Goal: Task Accomplishment & Management: Manage account settings

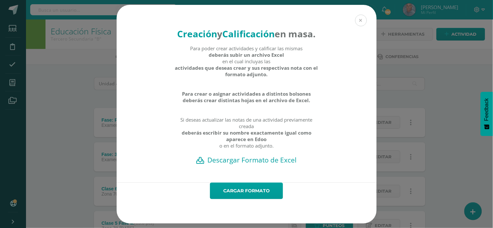
click at [355, 15] on button at bounding box center [361, 21] width 12 height 12
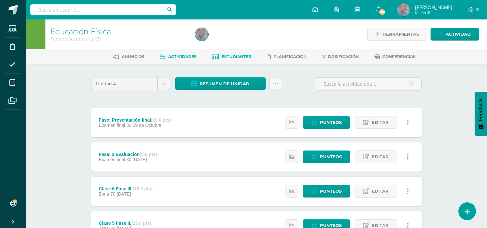
click at [236, 57] on span "Estudiantes" at bounding box center [237, 56] width 30 height 5
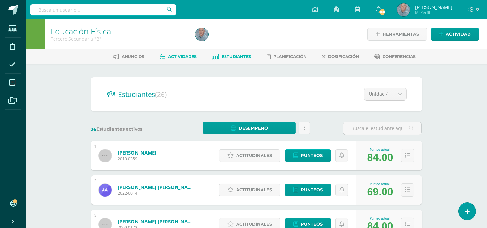
click at [181, 54] on span "Actividades" at bounding box center [182, 56] width 29 height 5
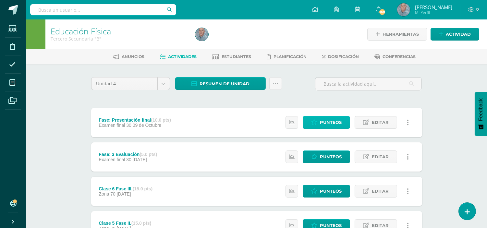
click at [335, 120] on span "Punteos" at bounding box center [331, 123] width 22 height 12
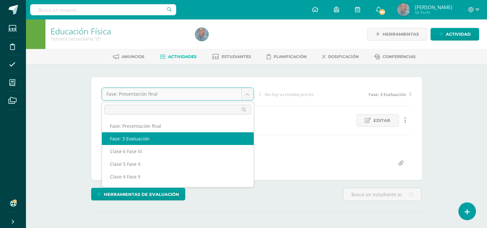
select select "/dashboard/teacher/grade-activity/51010/"
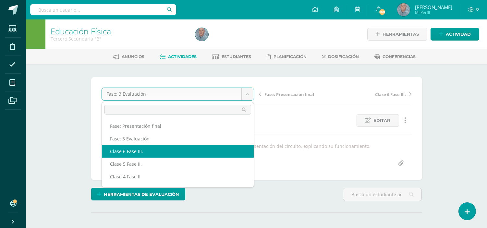
select select "/dashboard/teacher/grade-activity/50177/"
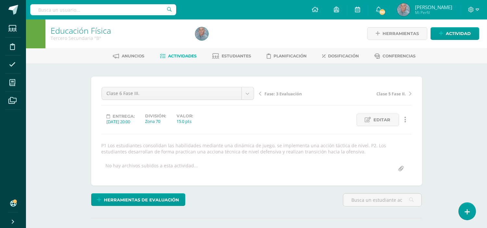
scroll to position [3, 0]
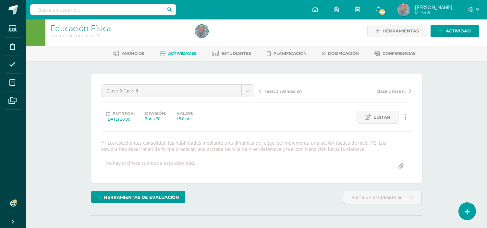
click at [184, 55] on span "Actividades" at bounding box center [182, 53] width 29 height 5
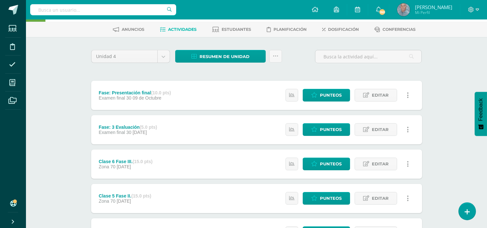
scroll to position [33, 0]
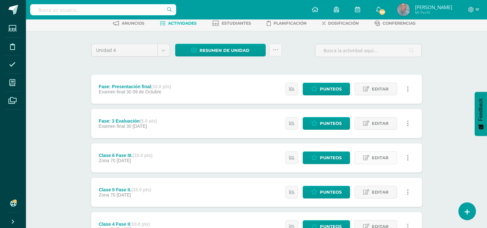
click at [377, 158] on span "Editar" at bounding box center [380, 158] width 17 height 12
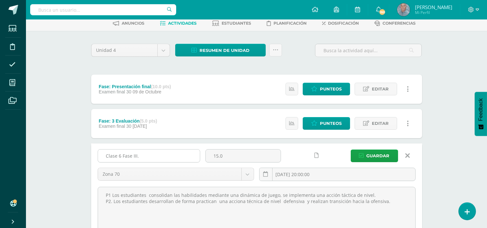
click at [141, 154] on input "Clase 6 Fase III." at bounding box center [149, 156] width 102 height 13
type input "Clase 6"
click at [376, 152] on span "Guardar" at bounding box center [378, 156] width 23 height 12
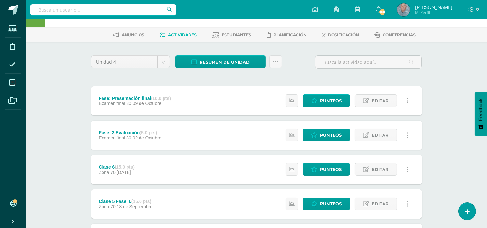
scroll to position [29, 0]
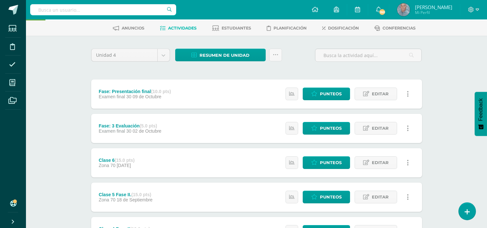
click at [179, 28] on span "Actividades" at bounding box center [182, 28] width 29 height 5
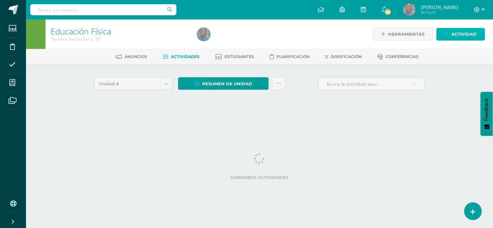
click at [456, 31] on span "Actividad" at bounding box center [463, 34] width 25 height 12
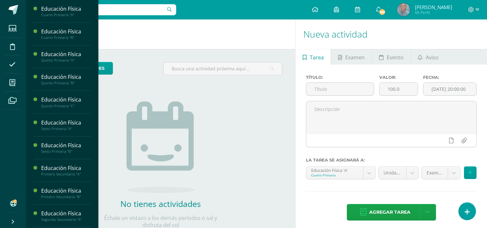
scroll to position [159, 0]
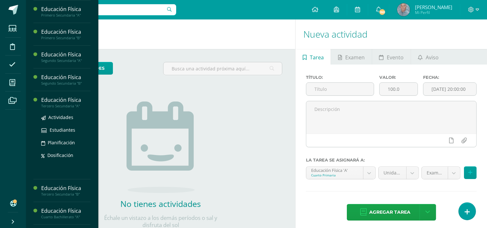
click at [68, 107] on div "Tercero Secundaria "A"" at bounding box center [65, 106] width 49 height 5
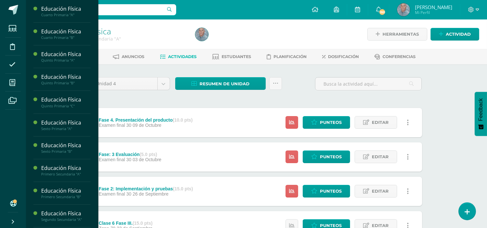
scroll to position [159, 0]
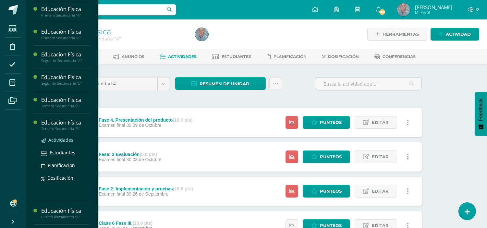
click at [62, 138] on span "Actividades" at bounding box center [60, 140] width 25 height 6
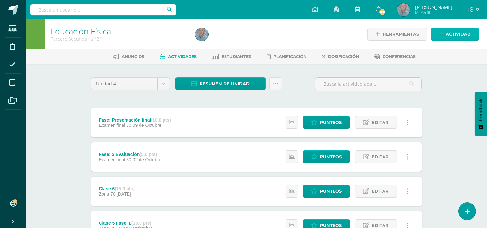
click at [444, 31] on link "Actividad" at bounding box center [455, 34] width 49 height 13
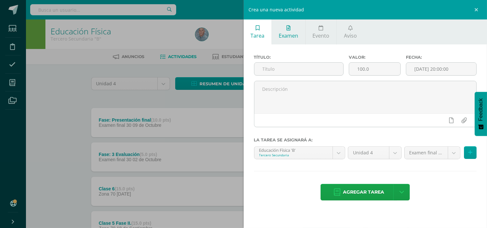
click at [292, 31] on link "Examen" at bounding box center [288, 31] width 33 height 25
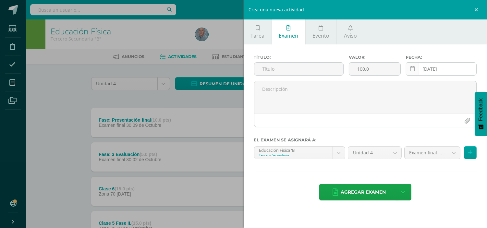
click at [409, 69] on link at bounding box center [412, 68] width 13 height 13
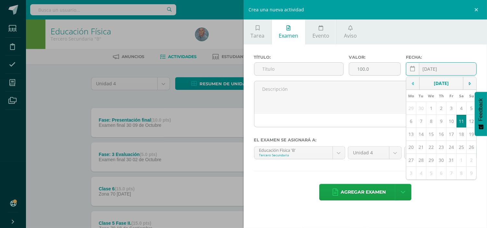
click at [411, 80] on td at bounding box center [413, 83] width 13 height 13
click at [450, 148] on td "26" at bounding box center [452, 147] width 10 height 13
type input "[DATE]"
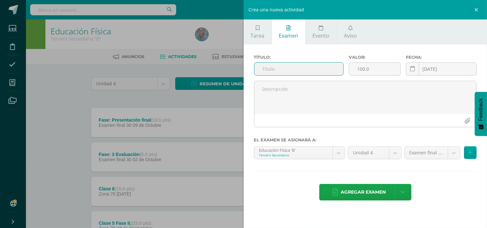
click at [281, 71] on input "text" at bounding box center [299, 69] width 89 height 13
paste input "Fase 2: Implementación y pruebas"
type input "Fase 2: Implementación y pruebas"
click at [361, 69] on input "100.0" at bounding box center [374, 69] width 51 height 13
type input "15.0"
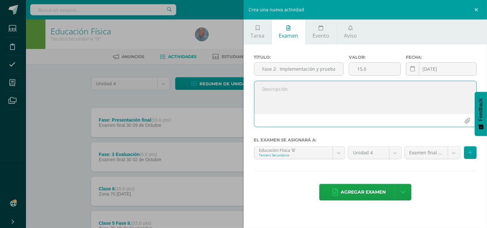
click at [261, 87] on textarea at bounding box center [366, 97] width 222 height 32
paste textarea "Realizar el circuito con su grupo para evaluar la viabilidad y la fluidez de lo…"
click at [263, 102] on textarea "Realizar el circuito con su grupo para evaluar la viabilidad y la fluidez de lo…" at bounding box center [366, 97] width 222 height 32
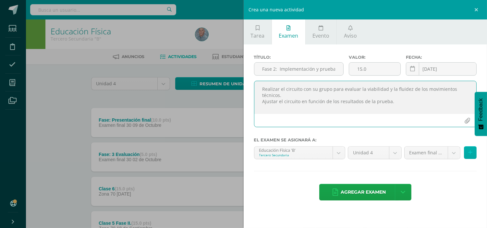
type textarea "Realizar el circuito con su grupo para evaluar la viabilidad y la fluidez de lo…"
click at [469, 156] on button at bounding box center [470, 152] width 13 height 13
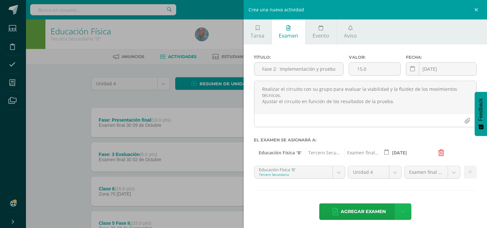
click at [402, 212] on icon at bounding box center [403, 211] width 5 height 7
click at [389, 181] on link "Agregar examen y ocultar" at bounding box center [400, 185] width 71 height 16
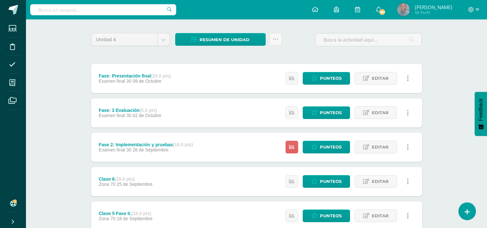
scroll to position [57, 0]
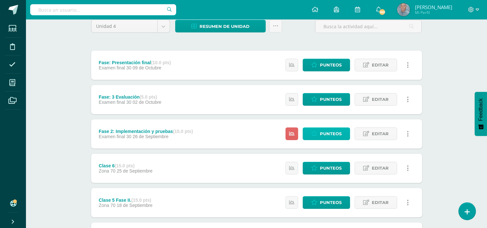
click at [329, 132] on span "Punteos" at bounding box center [331, 134] width 22 height 12
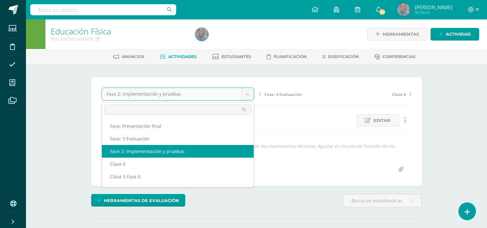
click at [245, 92] on body "Estudiantes Disciplina Asistencia Mis cursos Archivos Soporte Ayuda Reportar un…" at bounding box center [243, 135] width 487 height 270
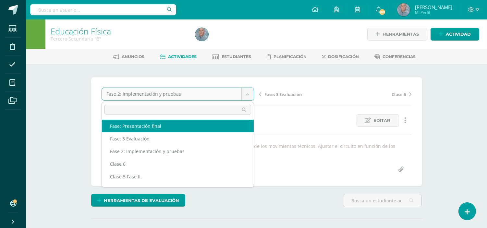
select select "/dashboard/teacher/grade-activity/51009/"
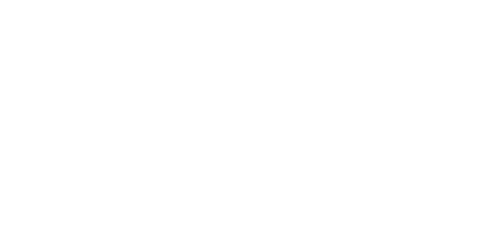
click at [0, 0] on html at bounding box center [0, 0] width 0 height 0
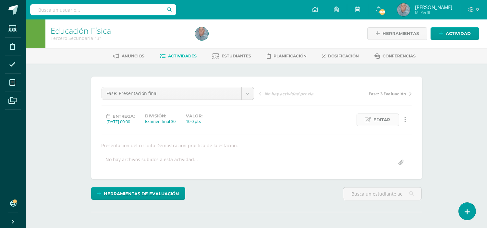
scroll to position [1, 0]
click at [377, 117] on span "Editar" at bounding box center [382, 120] width 17 height 12
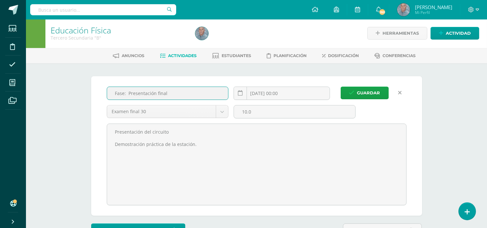
click at [127, 89] on input "Fase: Presentación final" at bounding box center [167, 93] width 121 height 13
type input "Fase: IV. Presentación final"
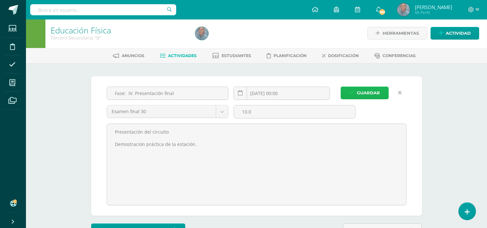
click at [362, 89] on span "Guardar" at bounding box center [369, 93] width 23 height 12
click at [364, 92] on span "Guardar" at bounding box center [369, 93] width 23 height 12
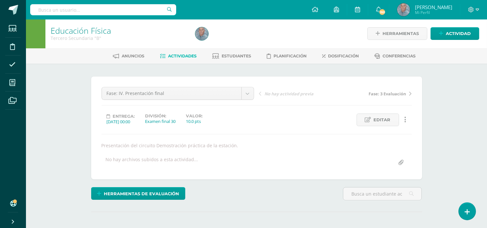
scroll to position [1, 0]
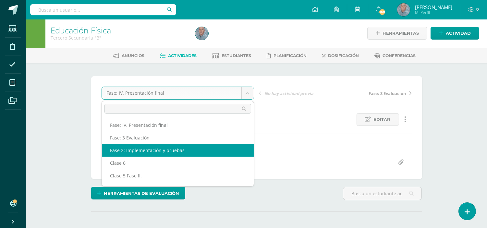
select select "/dashboard/teacher/grade-activity/51122/"
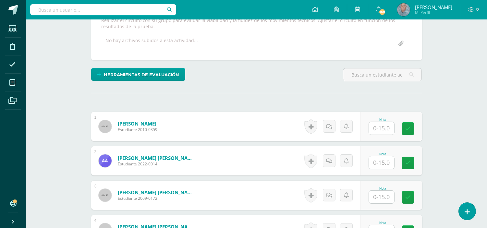
scroll to position [131, 0]
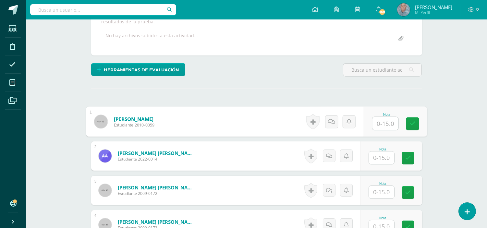
click at [376, 125] on input "text" at bounding box center [385, 123] width 26 height 13
type input "15"
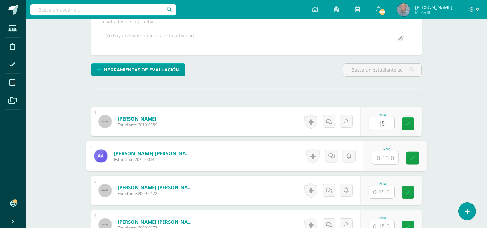
click at [376, 160] on input "text" at bounding box center [385, 158] width 26 height 13
type input "13"
click at [377, 190] on input "text" at bounding box center [381, 192] width 25 height 13
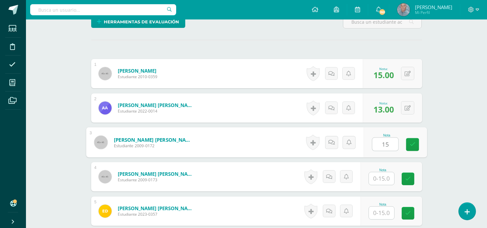
scroll to position [189, 0]
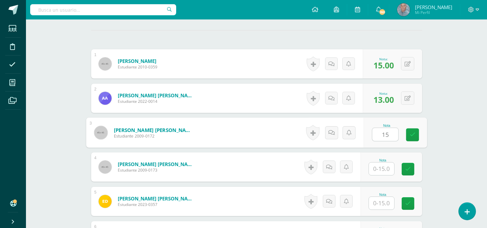
type input "15"
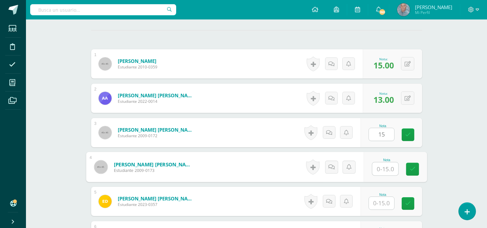
click at [375, 166] on input "text" at bounding box center [385, 169] width 26 height 13
type input "15"
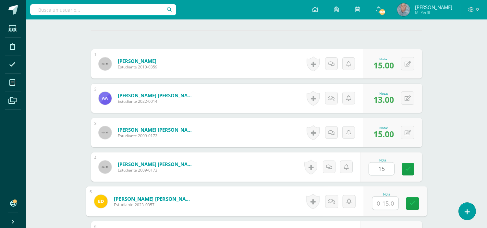
click at [381, 204] on input "text" at bounding box center [385, 203] width 26 height 13
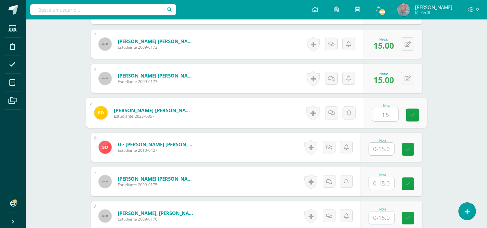
scroll to position [290, 0]
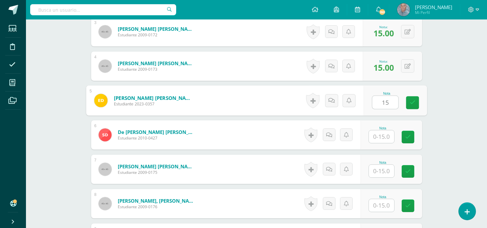
type input "15"
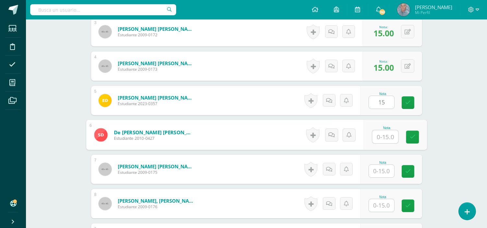
click at [378, 135] on input "text" at bounding box center [385, 137] width 26 height 13
type input "15"
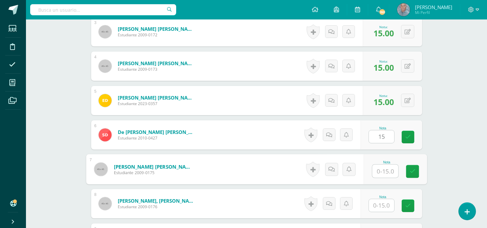
click at [377, 174] on input "text" at bounding box center [385, 171] width 26 height 13
type input "15"
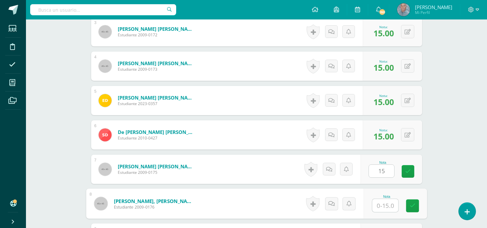
click at [375, 208] on input "text" at bounding box center [385, 205] width 26 height 13
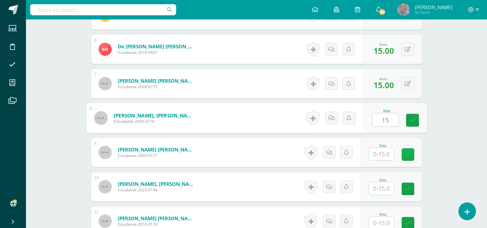
scroll to position [376, 0]
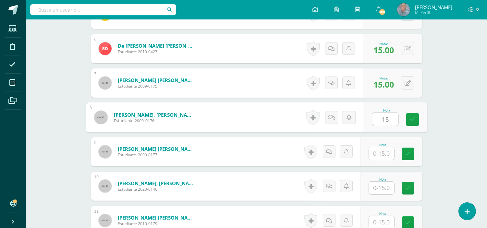
type input "15"
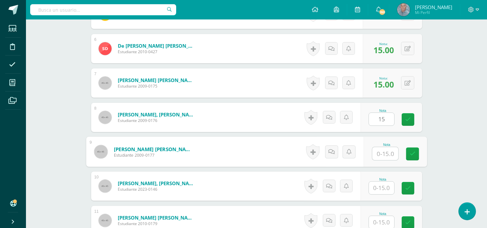
click at [376, 152] on input "text" at bounding box center [385, 153] width 26 height 13
type input "15"
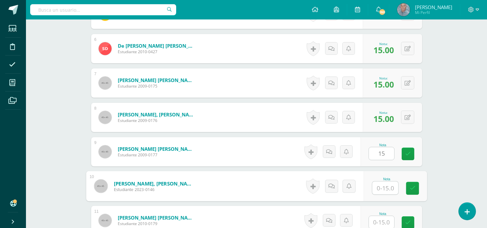
click at [378, 190] on input "text" at bounding box center [385, 188] width 26 height 13
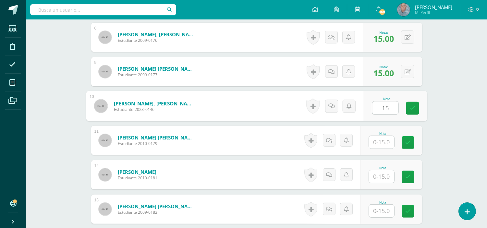
scroll to position [463, 0]
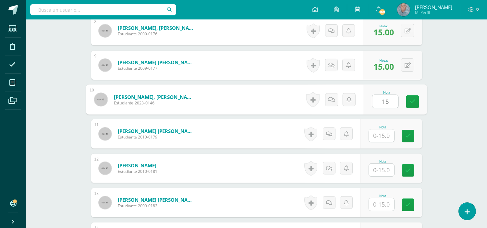
type input "15"
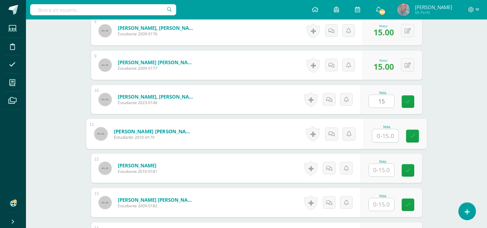
click at [379, 135] on input "text" at bounding box center [385, 136] width 26 height 13
type input "15"
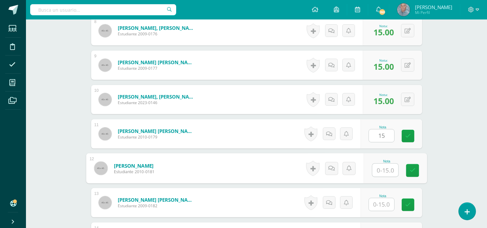
click at [377, 170] on input "text" at bounding box center [385, 170] width 26 height 13
type input "15"
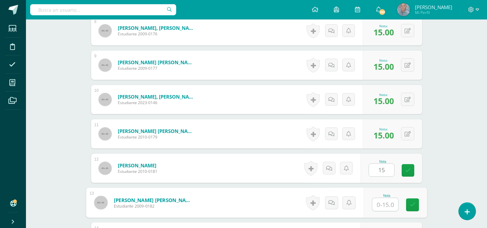
click at [379, 204] on input "text" at bounding box center [385, 204] width 26 height 13
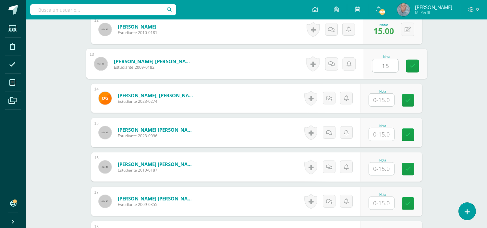
scroll to position [607, 0]
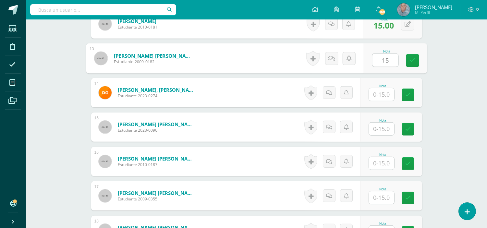
type input "15"
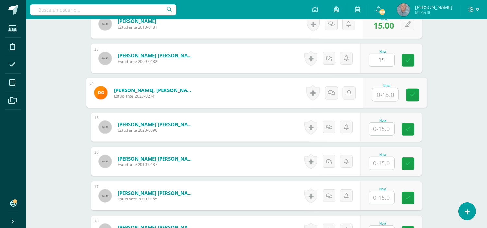
click at [378, 96] on input "text" at bounding box center [385, 94] width 26 height 13
type input "15"
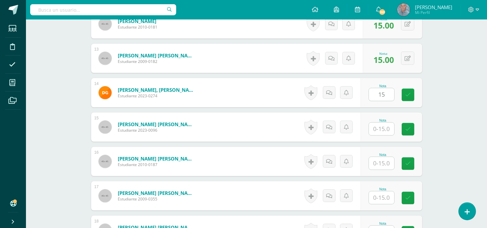
click at [382, 121] on div "Nota" at bounding box center [383, 121] width 29 height 4
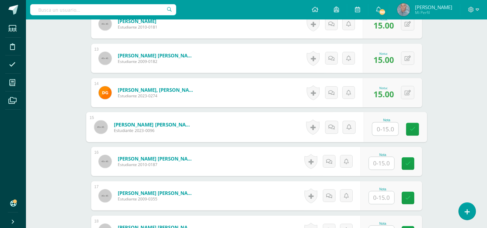
click at [378, 130] on input "text" at bounding box center [385, 129] width 26 height 13
type input "15"
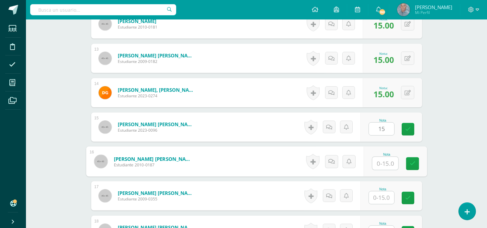
click at [378, 161] on input "text" at bounding box center [385, 163] width 26 height 13
type input "15"
click at [378, 199] on input "text" at bounding box center [381, 198] width 25 height 13
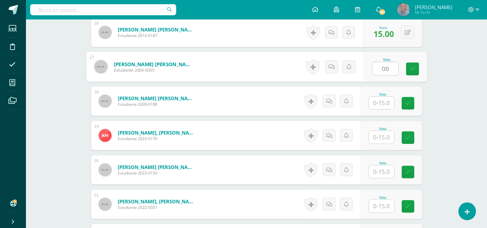
scroll to position [737, 0]
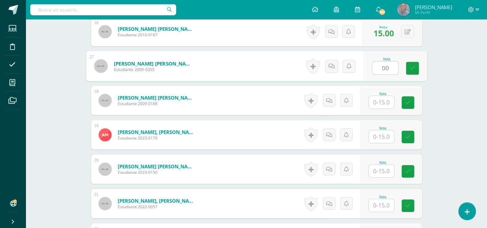
type input "00"
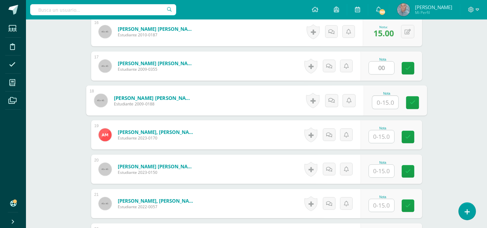
click at [375, 104] on input "text" at bounding box center [385, 102] width 26 height 13
type input "15"
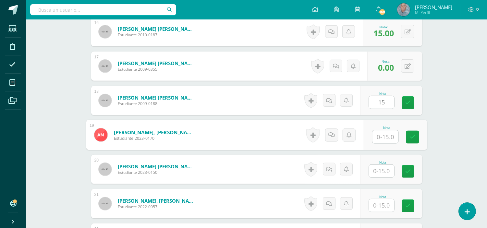
click at [377, 139] on input "text" at bounding box center [385, 137] width 26 height 13
type input "13"
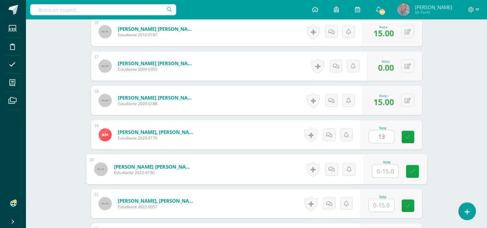
click at [379, 171] on input "text" at bounding box center [385, 171] width 26 height 13
type input "15"
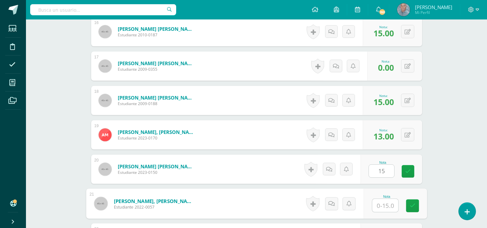
click at [374, 205] on input "text" at bounding box center [385, 205] width 26 height 13
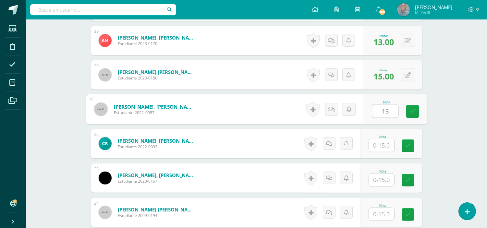
scroll to position [838, 0]
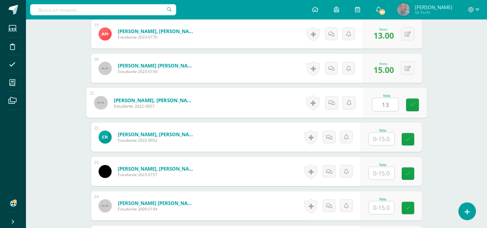
type input "13"
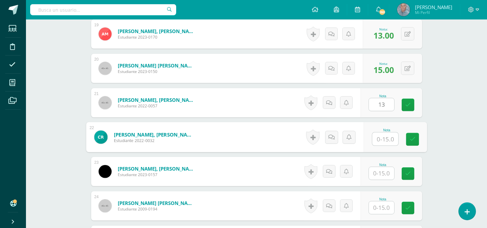
click at [376, 140] on input "text" at bounding box center [385, 139] width 26 height 13
click at [378, 144] on input "15" at bounding box center [385, 139] width 26 height 13
type input "15"
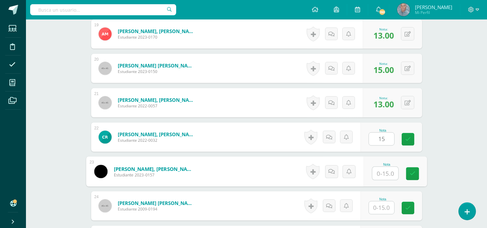
click at [377, 171] on input "text" at bounding box center [385, 173] width 26 height 13
type input "15"
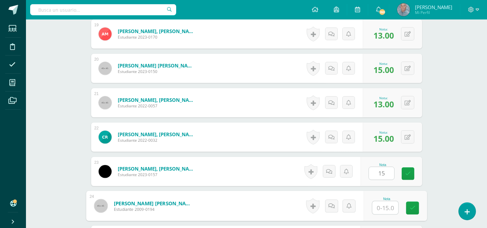
click at [377, 206] on input "text" at bounding box center [385, 208] width 26 height 13
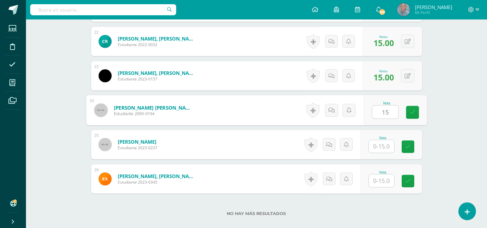
scroll to position [973, 0]
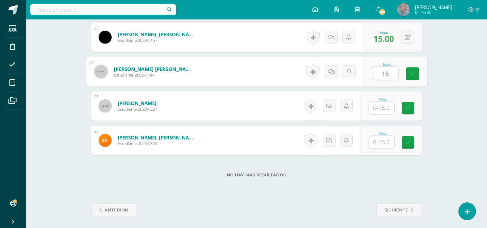
type input "15"
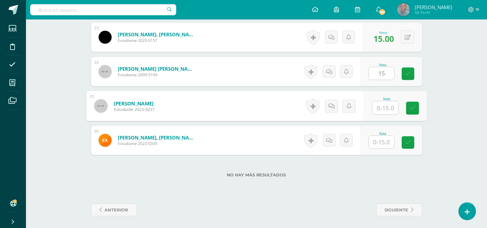
click at [376, 111] on input "text" at bounding box center [385, 108] width 26 height 13
type input "12"
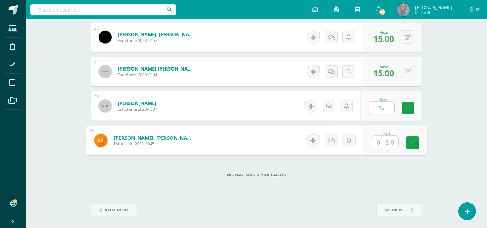
click at [374, 138] on input "text" at bounding box center [385, 142] width 26 height 13
type input "13"
click at [414, 144] on icon at bounding box center [413, 143] width 6 height 6
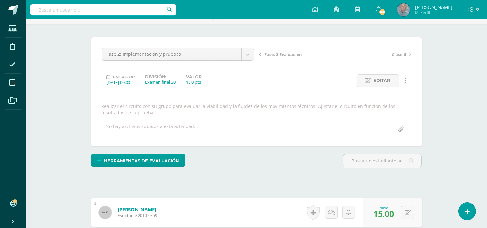
scroll to position [0, 0]
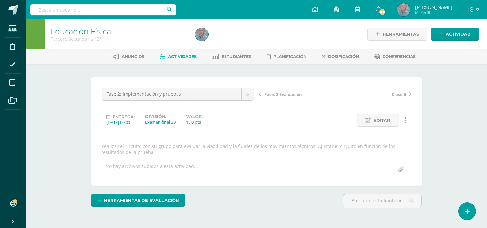
click at [171, 57] on span "Actividades" at bounding box center [182, 56] width 29 height 5
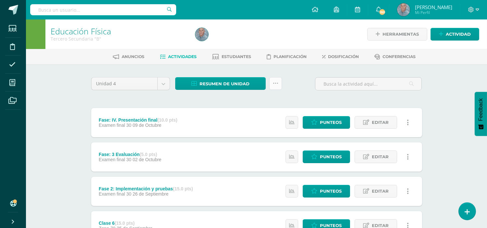
click at [276, 81] on icon at bounding box center [276, 84] width 6 height 6
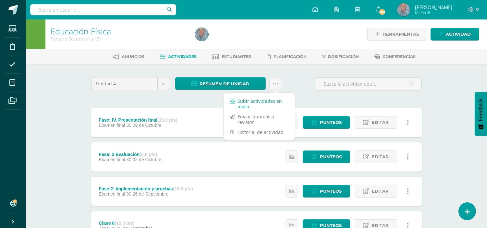
click at [252, 104] on link "Subir actividades en masa" at bounding box center [259, 104] width 71 height 16
click at [252, 104] on body "Estudiantes Disciplina Asistencia Mis cursos Archivos Soporte Ayuda Reportar un…" at bounding box center [243, 228] width 487 height 456
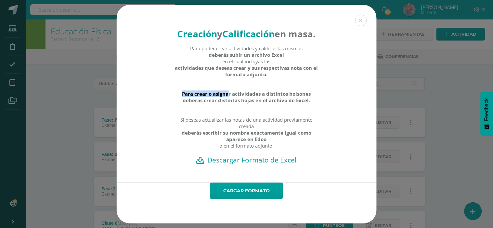
click at [252, 104] on strong "Para crear o asignar actividades a distintos bolsones deberás crear distintas h…" at bounding box center [246, 97] width 144 height 13
click at [231, 199] on link "Cargar formato" at bounding box center [246, 191] width 73 height 17
click at [268, 135] on div "Para poder crear actividades y calificar las mismas deberás subir un archivo Ex…" at bounding box center [246, 100] width 144 height 110
click at [258, 165] on h2 "Descargar Formato de Excel" at bounding box center [246, 160] width 237 height 9
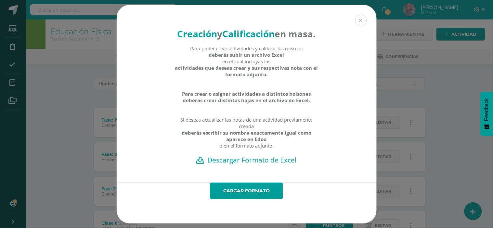
click at [356, 15] on button at bounding box center [361, 21] width 12 height 12
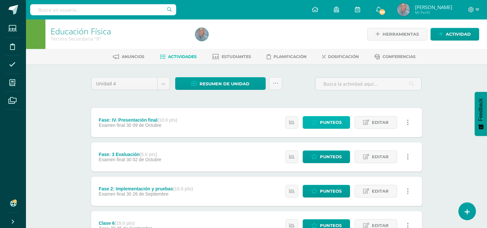
click at [330, 126] on span "Punteos" at bounding box center [331, 123] width 22 height 12
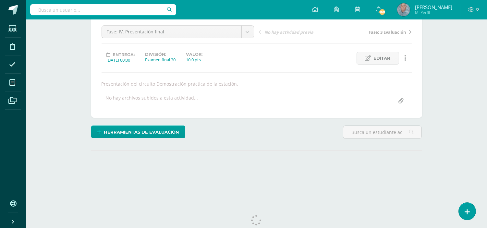
scroll to position [78, 0]
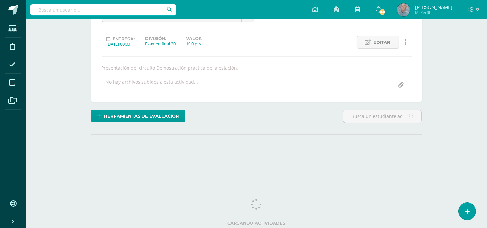
click at [487, 185] on html "Estudiantes Disciplina Asistencia Mis cursos Archivos Soporte Ayuda Reportar un…" at bounding box center [243, 53] width 487 height 263
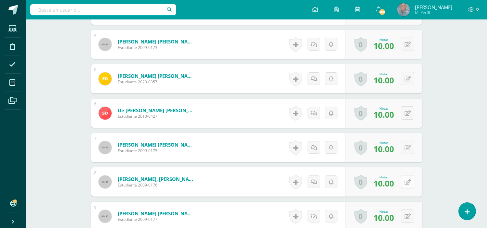
scroll to position [306, 0]
click at [407, 182] on button at bounding box center [413, 182] width 14 height 14
type input "8"
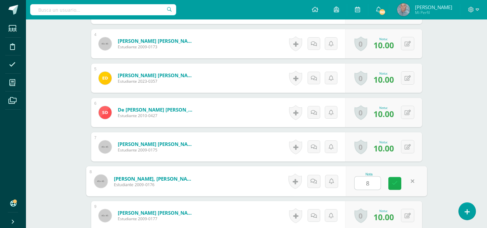
click at [394, 182] on icon at bounding box center [395, 184] width 6 height 6
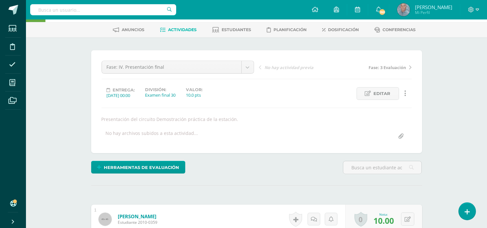
scroll to position [0, 0]
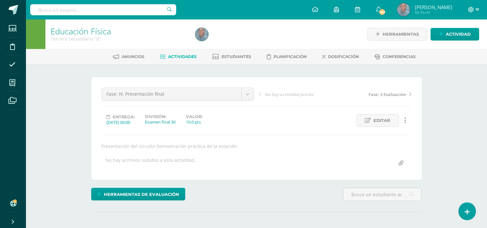
click at [476, 7] on icon at bounding box center [478, 10] width 4 height 6
click at [453, 45] on span "Cerrar sesión" at bounding box center [457, 44] width 29 height 6
